Goal: Register for event/course

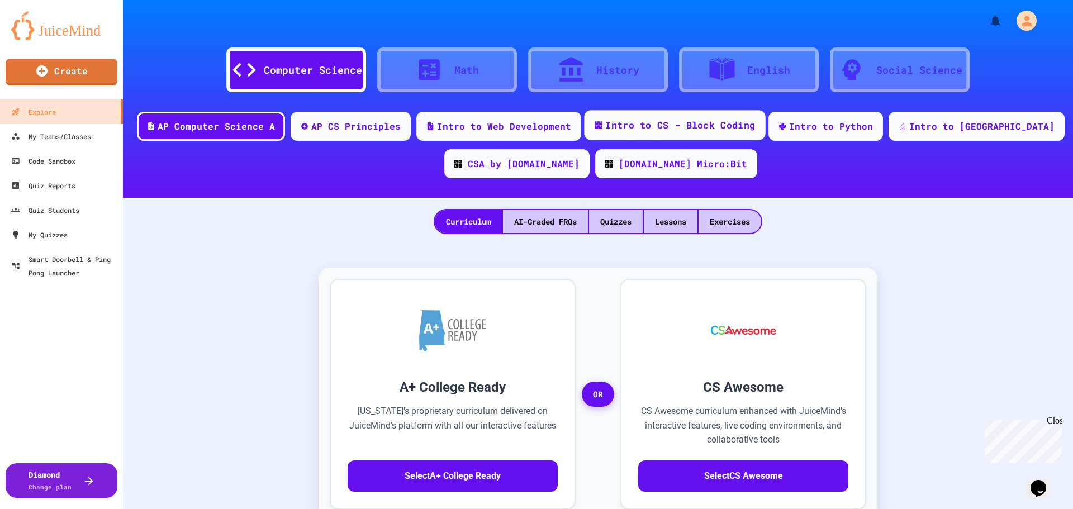
click at [708, 130] on div "Intro to CS - Block Coding" at bounding box center [680, 126] width 150 height 14
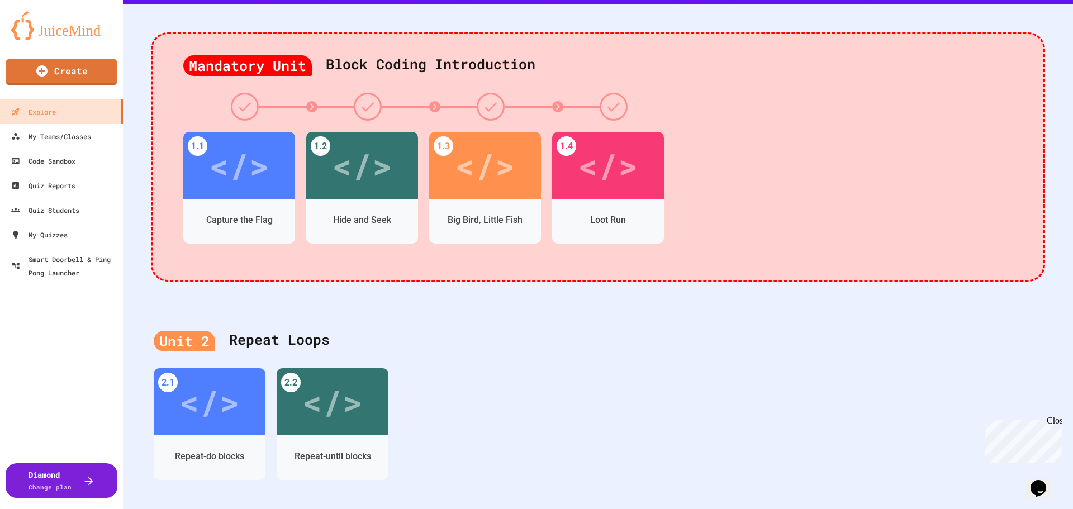
scroll to position [159, 0]
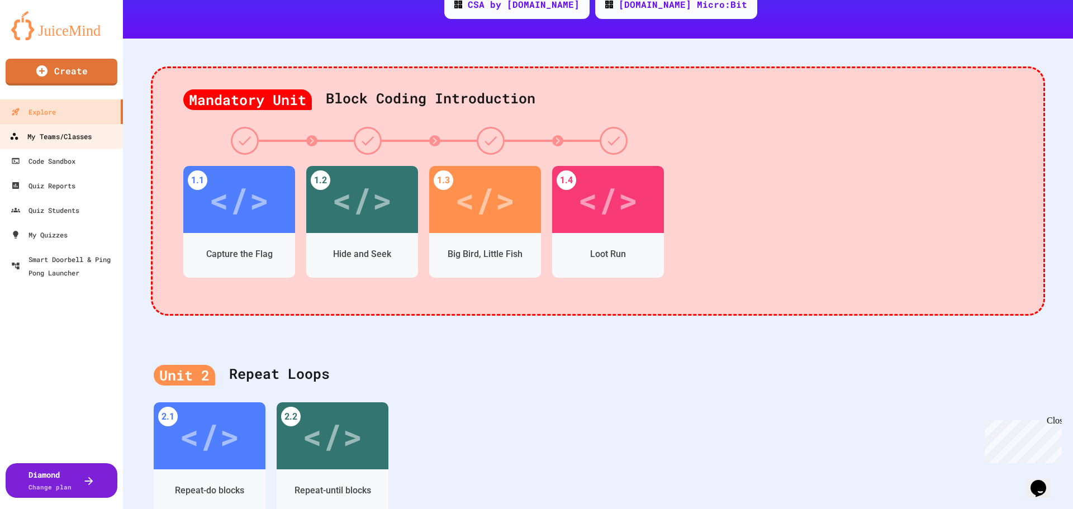
click at [74, 143] on div "My Teams/Classes" at bounding box center [51, 137] width 82 height 14
